Goal: Transaction & Acquisition: Purchase product/service

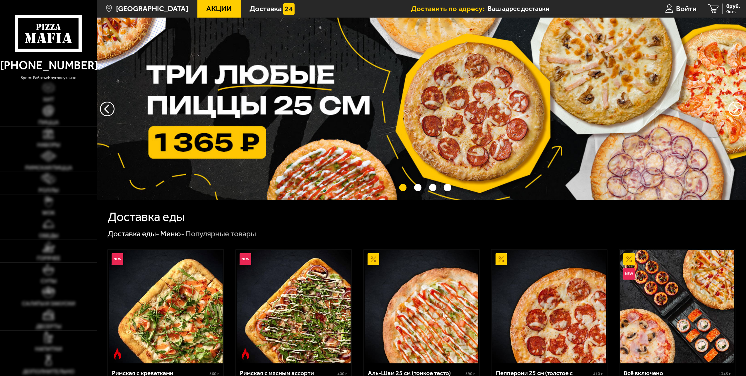
type input "[STREET_ADDRESS]"
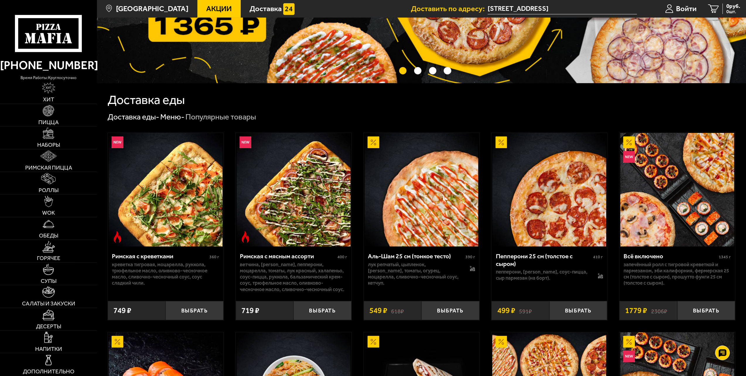
scroll to position [117, 0]
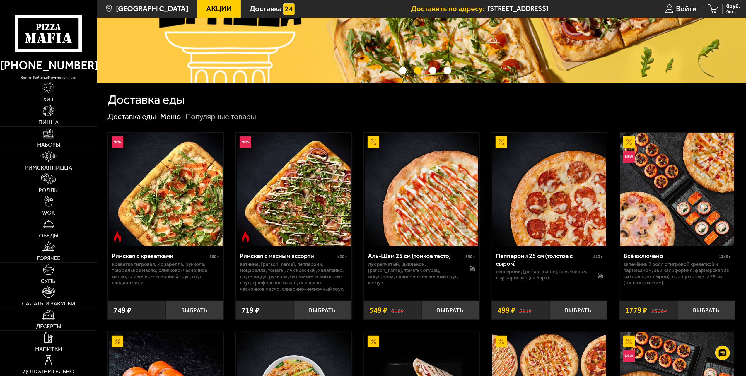
click at [64, 133] on link "Наборы" at bounding box center [48, 138] width 97 height 22
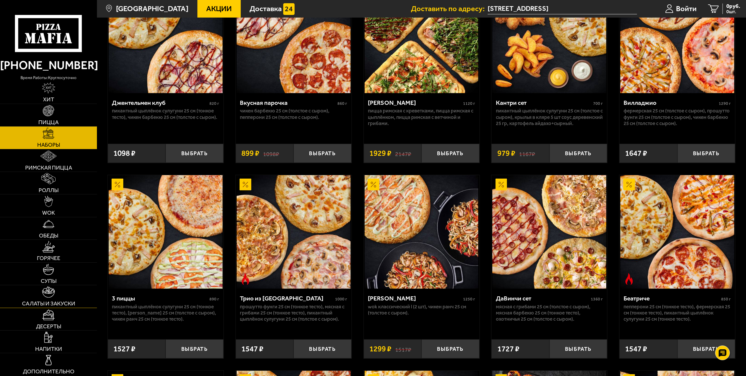
scroll to position [117, 0]
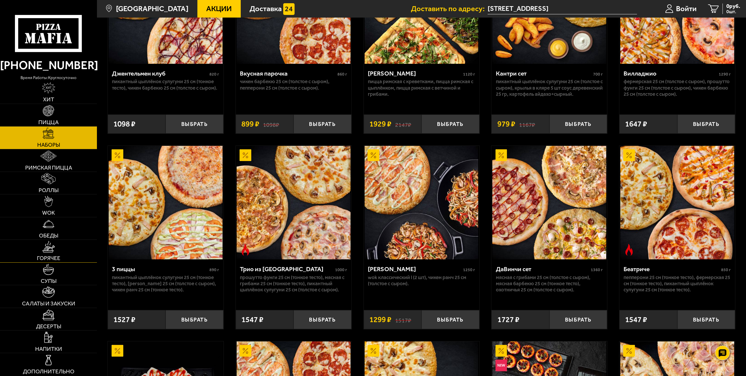
click at [55, 257] on span "Горячее" at bounding box center [48, 258] width 23 height 6
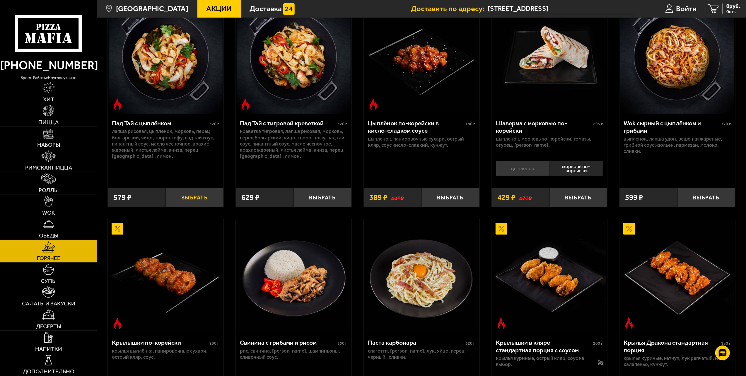
scroll to position [176, 0]
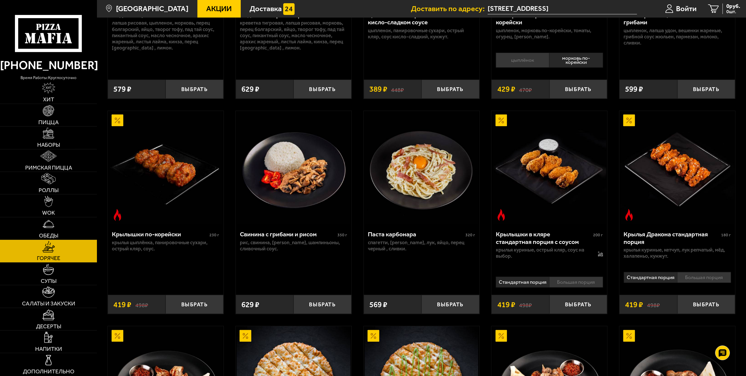
click at [587, 284] on li "Большая порция" at bounding box center [576, 282] width 54 height 11
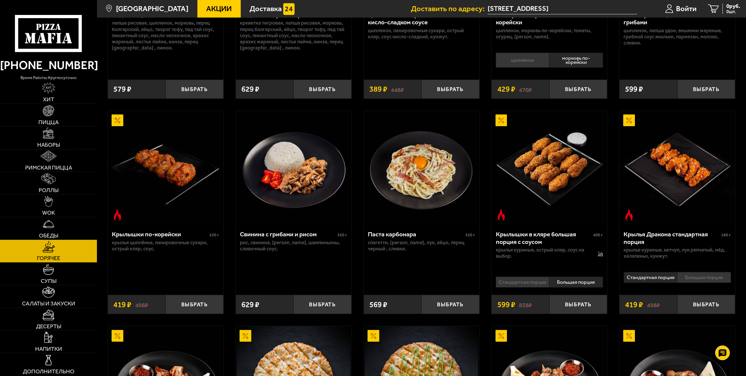
click at [539, 282] on li "Стандартная порция" at bounding box center [522, 282] width 53 height 11
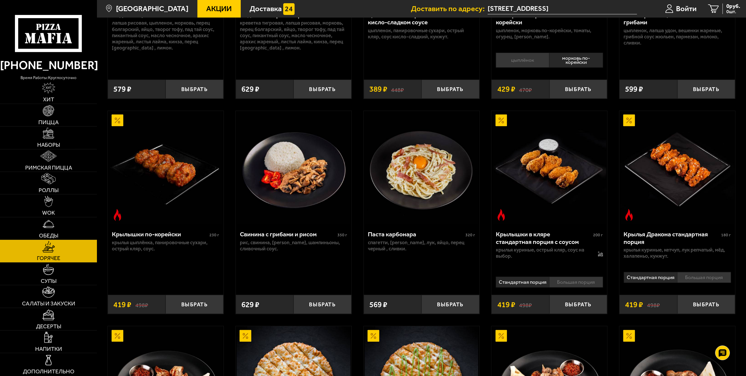
click at [553, 284] on li "Большая порция" at bounding box center [576, 282] width 54 height 11
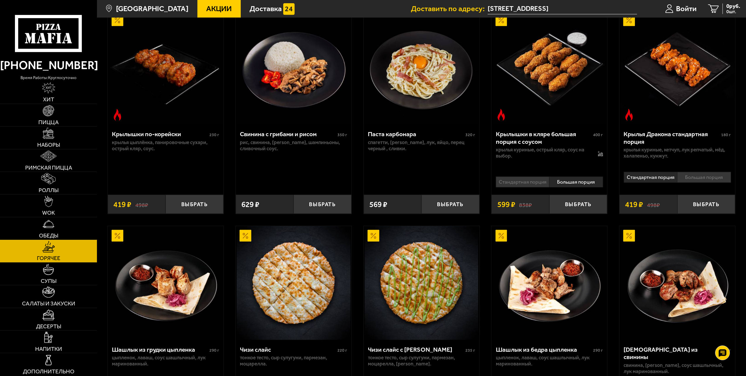
scroll to position [205, 0]
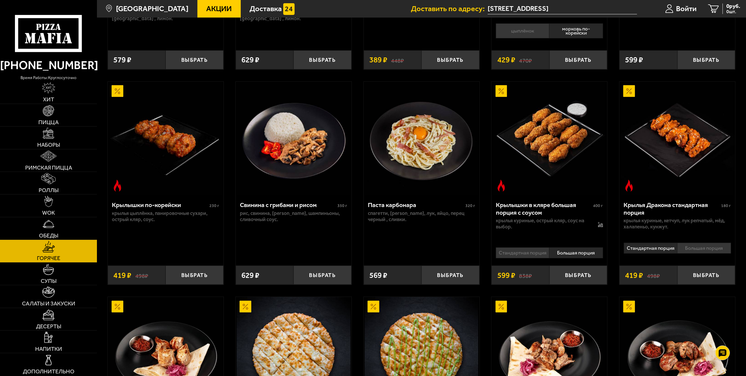
click at [532, 246] on div "Стандартная порция Большая порция Топпинги" at bounding box center [549, 252] width 116 height 15
click at [531, 248] on li "Стандартная порция" at bounding box center [522, 252] width 53 height 11
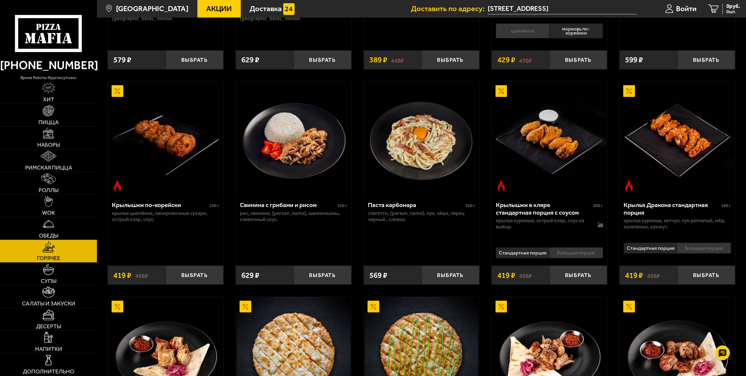
click at [561, 250] on li "Большая порция" at bounding box center [576, 252] width 54 height 11
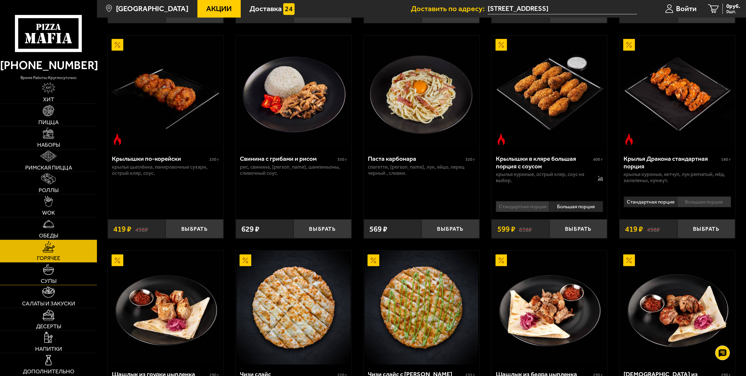
scroll to position [293, 0]
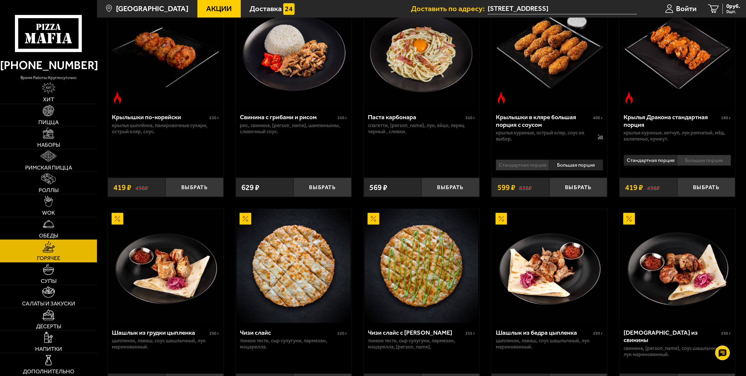
click at [48, 229] on img at bounding box center [48, 223] width 11 height 11
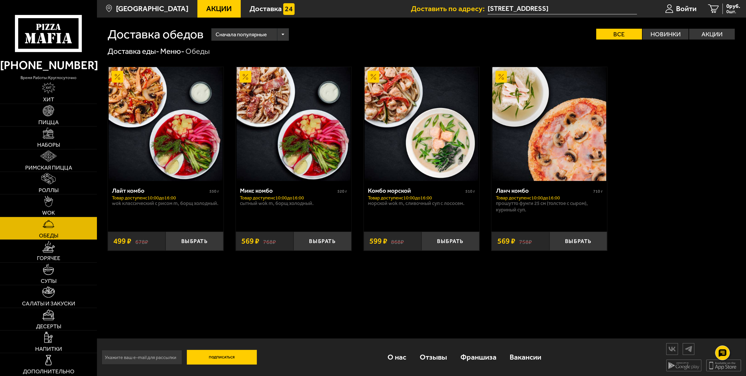
click at [56, 212] on link "WOK" at bounding box center [48, 205] width 97 height 22
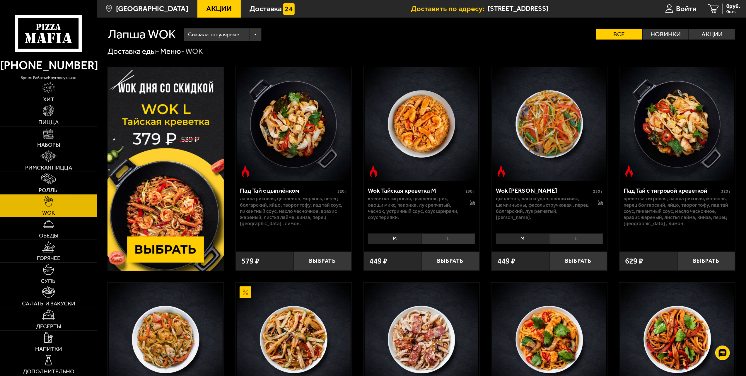
click at [449, 239] on li "L" at bounding box center [448, 238] width 54 height 11
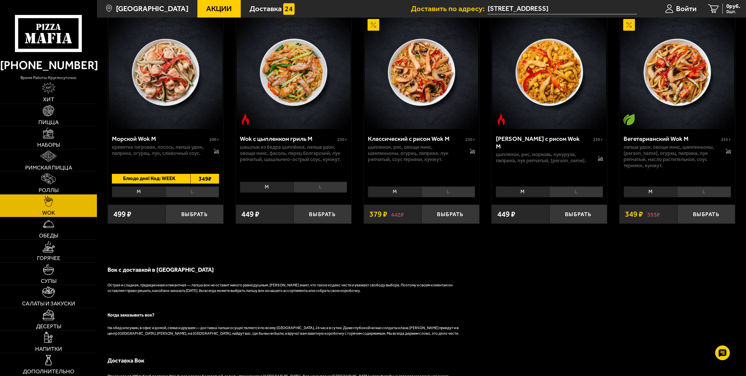
scroll to position [549, 0]
